Goal: Transaction & Acquisition: Purchase product/service

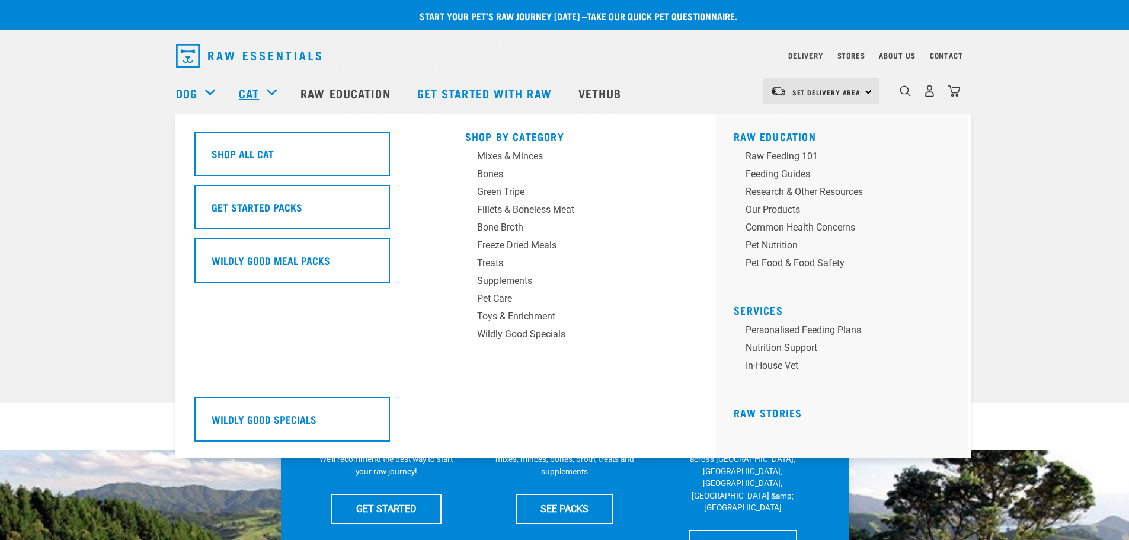
click at [252, 89] on link "Cat" at bounding box center [249, 93] width 20 height 18
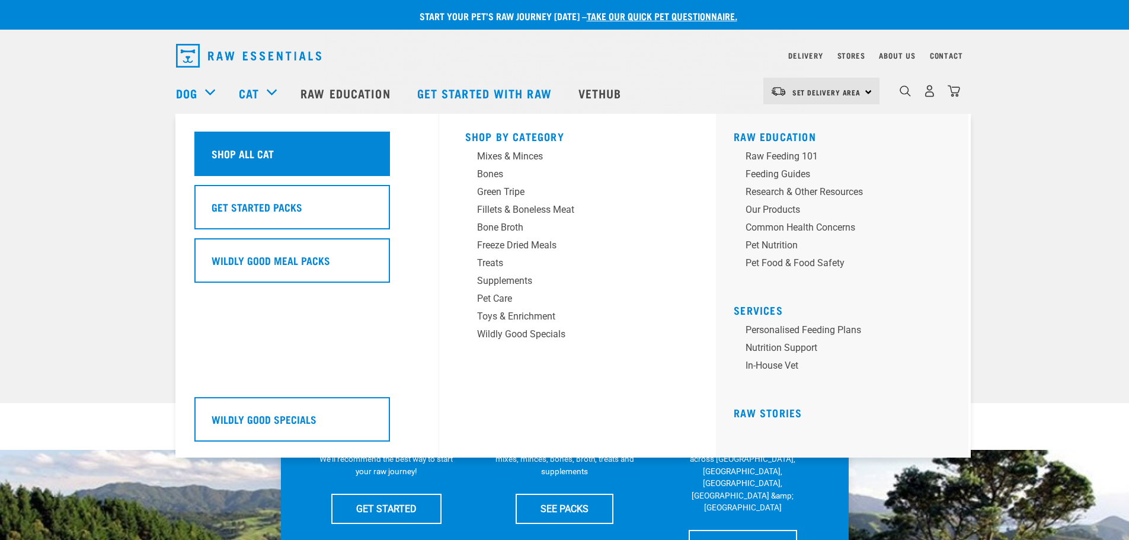
click at [244, 154] on h5 "Shop All Cat" at bounding box center [243, 153] width 62 height 15
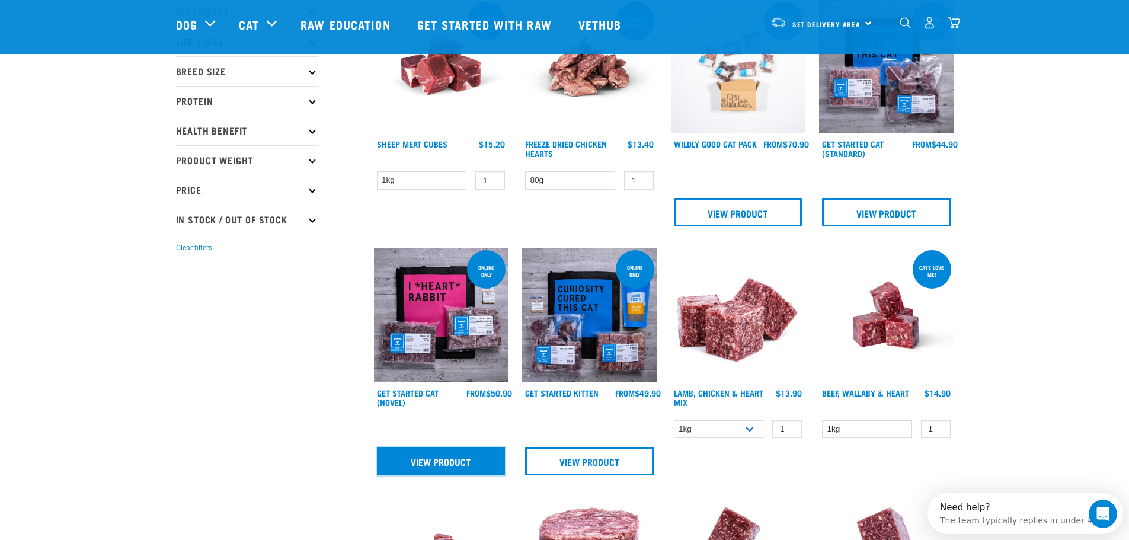
click at [424, 456] on link "View Product" at bounding box center [441, 461] width 129 height 28
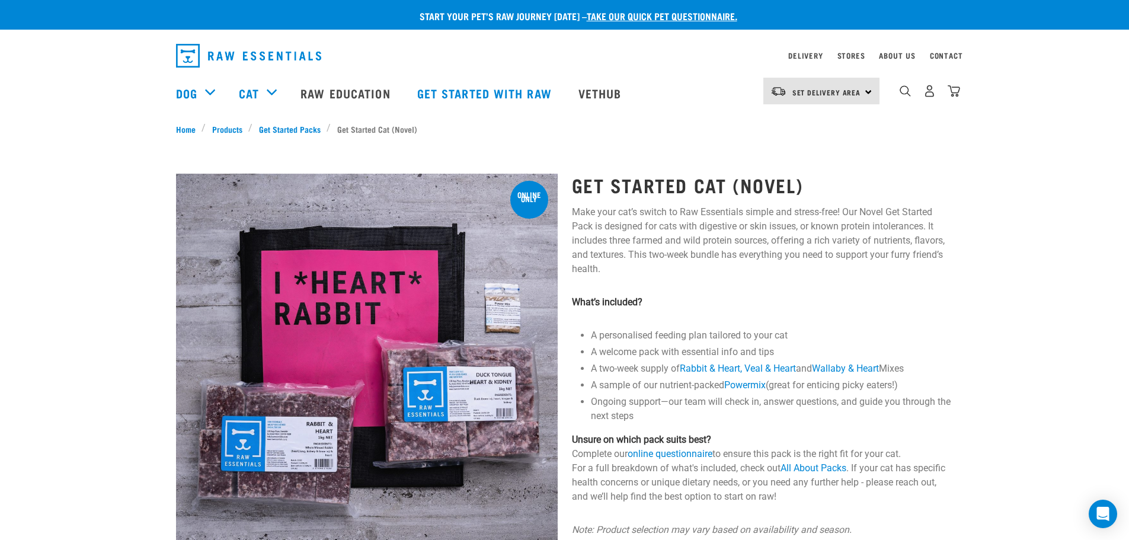
scroll to position [21, 0]
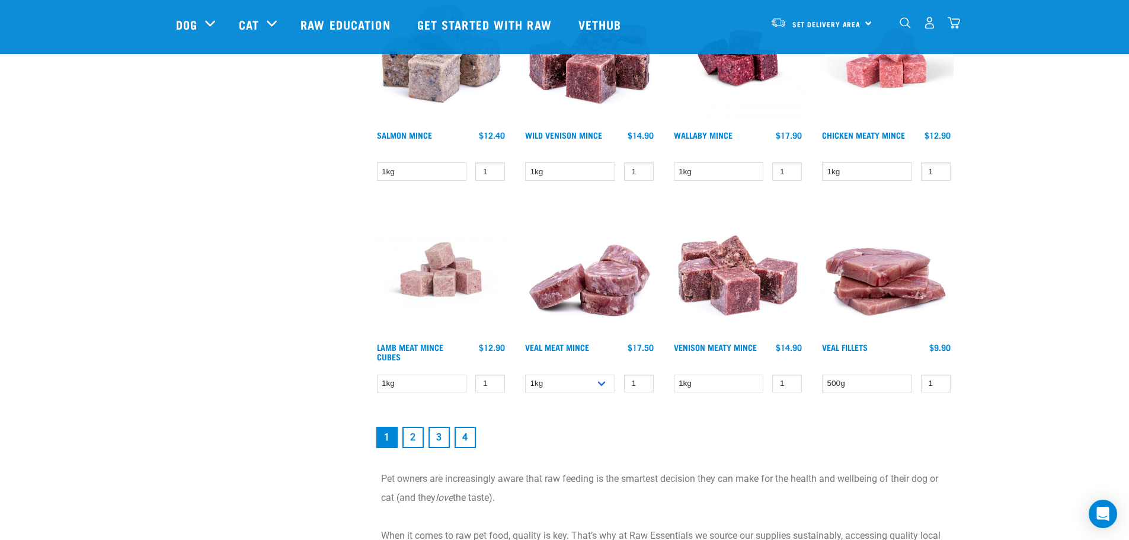
scroll to position [1619, 0]
